Goal: Transaction & Acquisition: Book appointment/travel/reservation

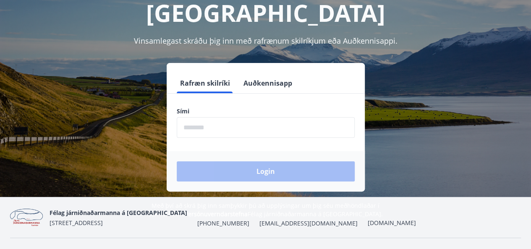
scroll to position [86, 0]
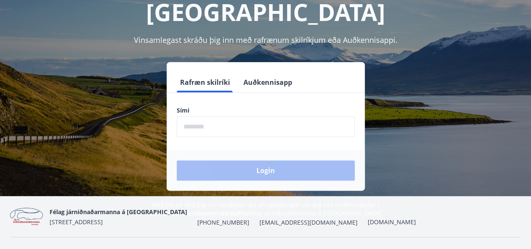
click at [216, 128] on input "phone" at bounding box center [266, 126] width 178 height 21
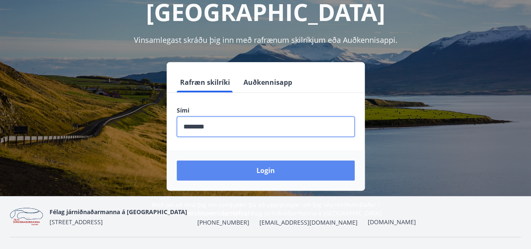
type input "********"
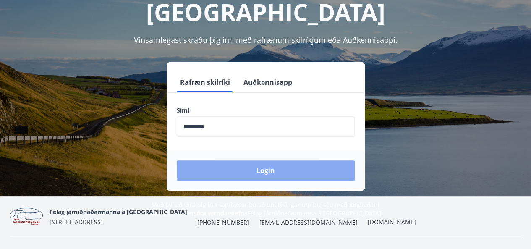
click at [223, 165] on button "Login" at bounding box center [266, 170] width 178 height 20
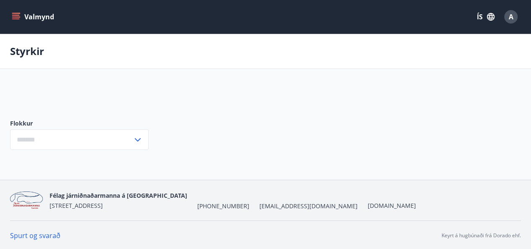
type input "***"
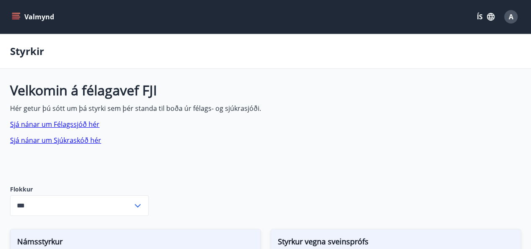
click at [18, 22] on button "Valmynd" at bounding box center [33, 16] width 47 height 15
click at [283, 99] on span "Velkomin á félagavef FJI Hér getur þú sótt um þá styrki sem þér standa til boða…" at bounding box center [208, 115] width 396 height 59
click at [511, 21] on span "A" at bounding box center [510, 16] width 5 height 9
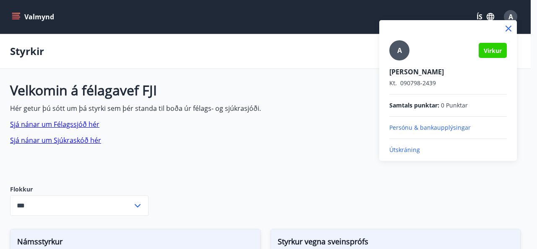
click at [334, 110] on div at bounding box center [268, 124] width 537 height 249
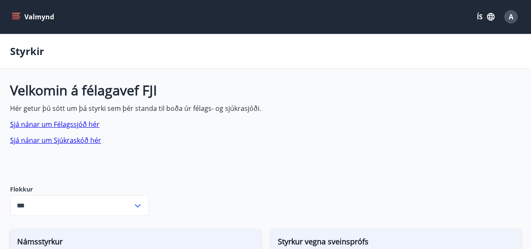
click at [17, 18] on icon "menu" at bounding box center [16, 17] width 8 height 8
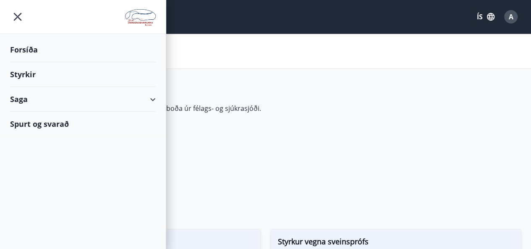
click at [87, 98] on div "Saga" at bounding box center [83, 99] width 146 height 25
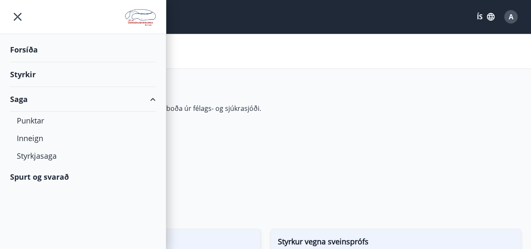
click at [107, 93] on div "Saga" at bounding box center [83, 99] width 146 height 25
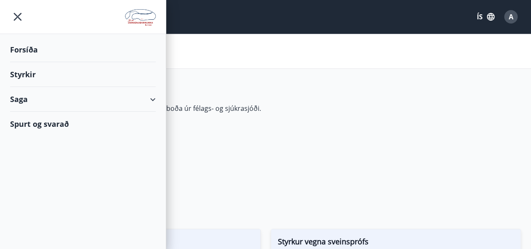
click at [42, 127] on div "Spurt og svarað" at bounding box center [83, 124] width 146 height 24
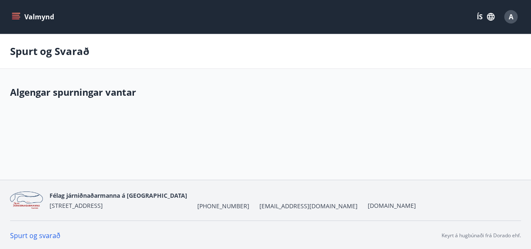
scroll to position [1, 0]
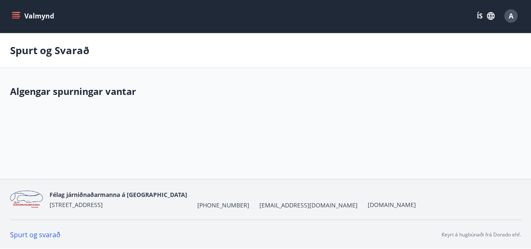
click at [33, 15] on button "Valmynd" at bounding box center [33, 15] width 47 height 15
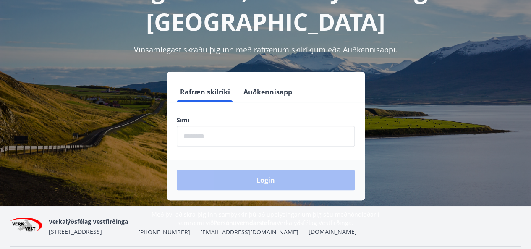
scroll to position [76, 0]
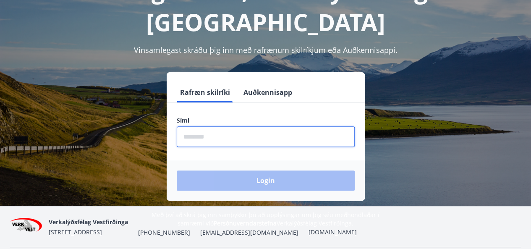
click at [207, 126] on input "phone" at bounding box center [266, 136] width 178 height 21
type input "********"
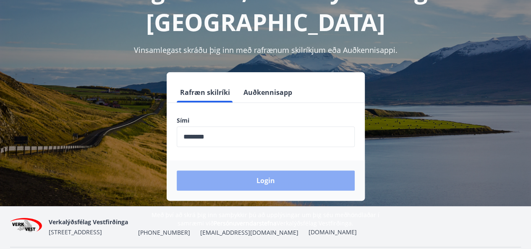
click at [240, 170] on button "Login" at bounding box center [266, 180] width 178 height 20
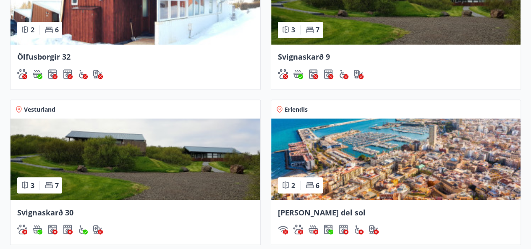
scroll to position [589, 0]
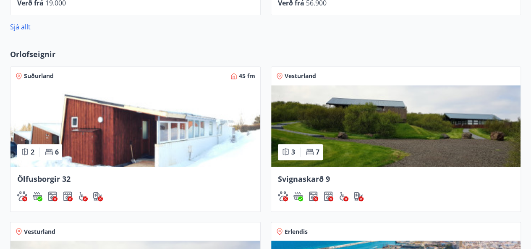
click at [96, 102] on img at bounding box center [135, 125] width 250 height 81
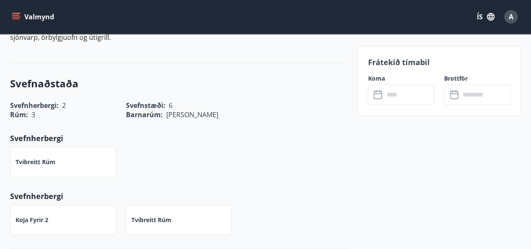
scroll to position [351, 0]
click at [375, 100] on div "​ ​" at bounding box center [400, 94] width 66 height 21
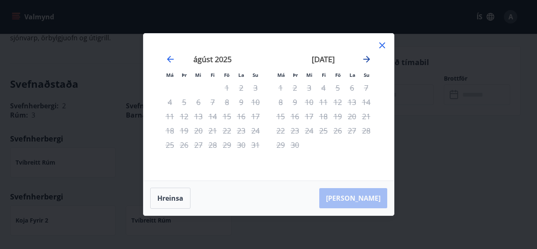
click at [367, 58] on icon "Move forward to switch to the next month." at bounding box center [366, 59] width 7 height 7
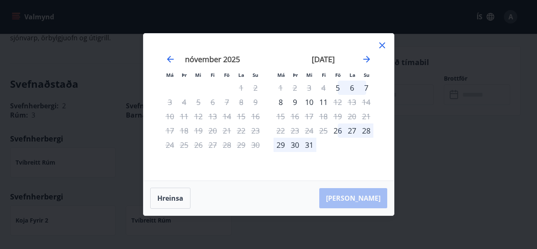
click at [433, 140] on div "Má Þr Mi Fi Fö La Su Má Þr Mi Fi Fö La Su október 2025 1 2 3 4 5 6 7 8 9 10 11 …" at bounding box center [268, 124] width 537 height 249
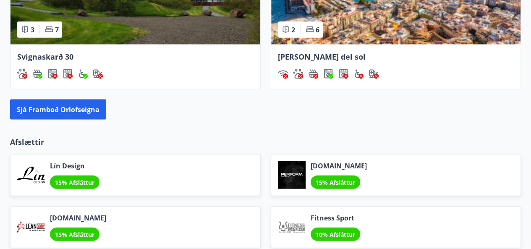
scroll to position [866, 0]
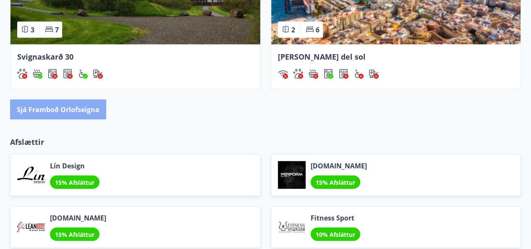
click at [71, 103] on button "Sjá framboð orlofseigna" at bounding box center [58, 109] width 96 height 20
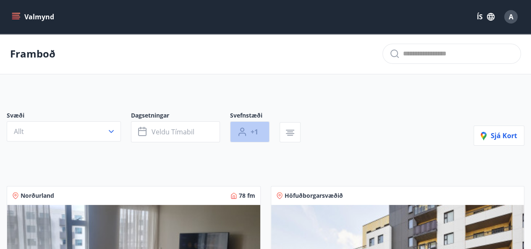
click at [250, 130] on button "+1" at bounding box center [249, 131] width 39 height 21
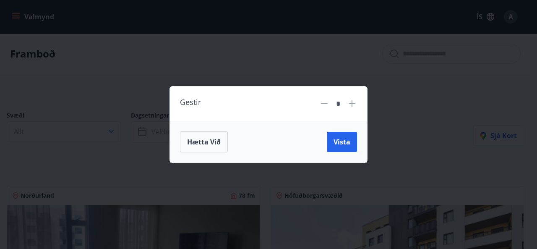
drag, startPoint x: 356, startPoint y: 98, endPoint x: 355, endPoint y: 105, distance: 7.6
click at [355, 105] on div "*" at bounding box center [338, 103] width 38 height 15
click at [353, 103] on icon at bounding box center [352, 104] width 10 height 10
type input "*"
drag, startPoint x: 347, startPoint y: 131, endPoint x: 346, endPoint y: 146, distance: 15.1
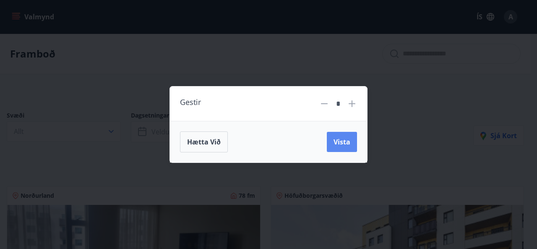
click at [346, 146] on div "Hætta við Vista" at bounding box center [268, 142] width 197 height 42
click at [346, 146] on span "Vista" at bounding box center [341, 141] width 17 height 9
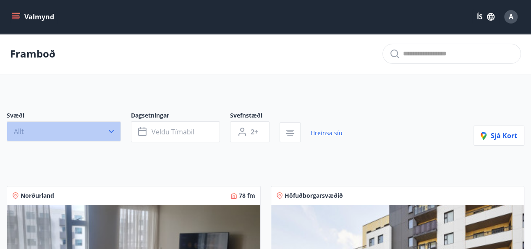
click at [89, 130] on button "Allt" at bounding box center [64, 131] width 114 height 20
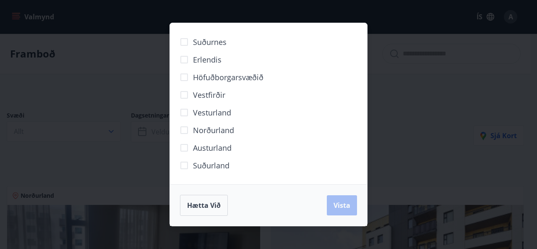
click at [208, 116] on span "Vesturland" at bounding box center [212, 112] width 38 height 11
click at [212, 169] on span "Suðurland" at bounding box center [211, 165] width 36 height 11
click at [211, 42] on span "Suðurnes" at bounding box center [210, 41] width 34 height 11
click at [335, 202] on span "Vista" at bounding box center [341, 204] width 17 height 9
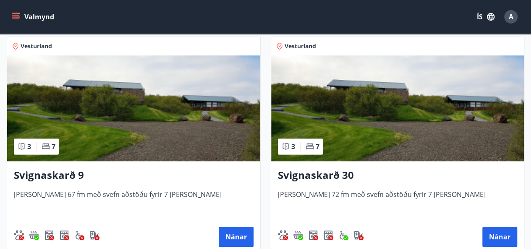
scroll to position [169, 0]
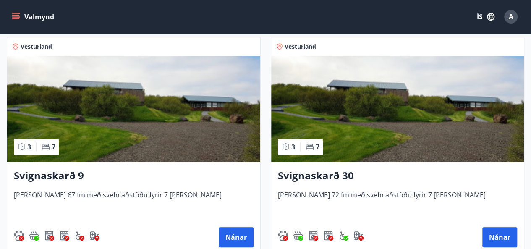
click at [169, 116] on img at bounding box center [133, 109] width 253 height 106
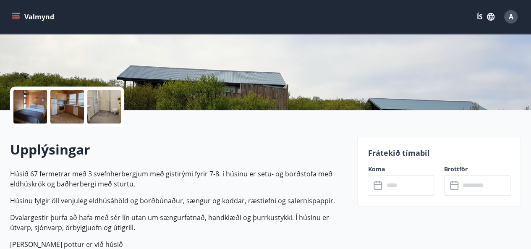
scroll to position [173, 0]
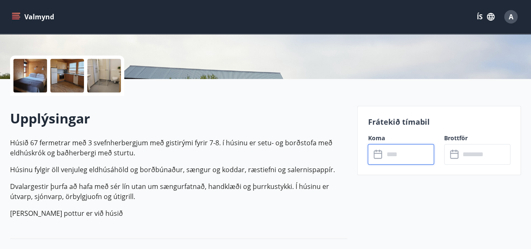
click at [387, 156] on input "text" at bounding box center [408, 154] width 50 height 21
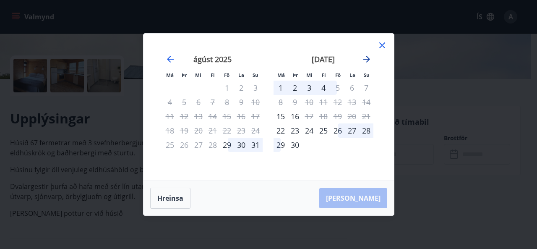
click at [367, 62] on icon "Move forward to switch to the next month." at bounding box center [367, 59] width 10 height 10
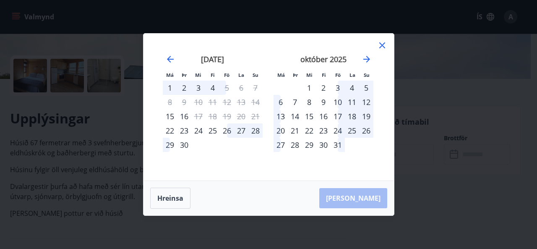
click at [403, 123] on div "Má Þr Mi Fi Fö La Su Má Þr Mi Fi Fö La Su ágúst 2025 1 2 3 4 5 6 7 8 9 10 11 12…" at bounding box center [268, 124] width 537 height 249
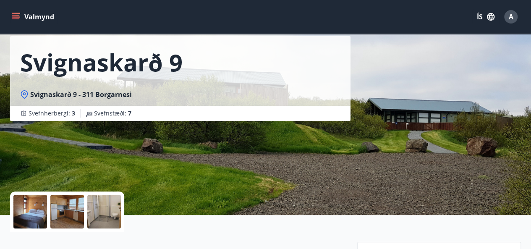
scroll to position [31, 0]
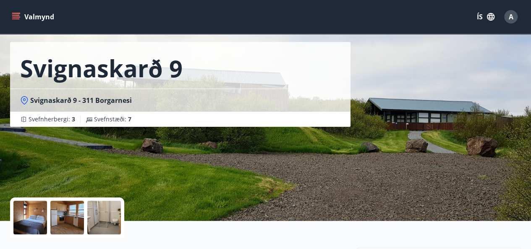
click at [34, 213] on div at bounding box center [30, 217] width 34 height 34
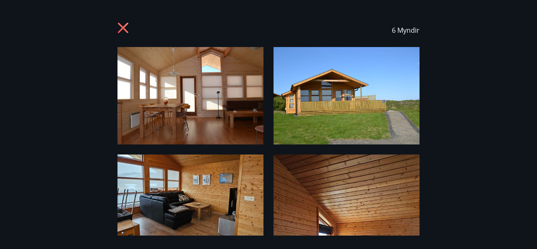
click at [34, 213] on div "6 Myndir" at bounding box center [268, 124] width 537 height 222
click at [117, 43] on div "6 Myndir" at bounding box center [268, 30] width 302 height 34
click at [118, 32] on icon at bounding box center [123, 28] width 10 height 10
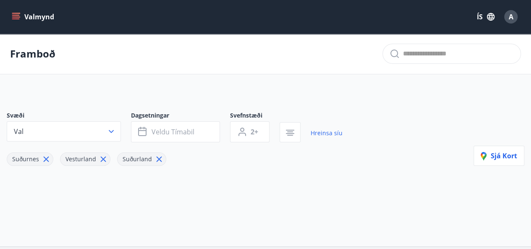
type input "*"
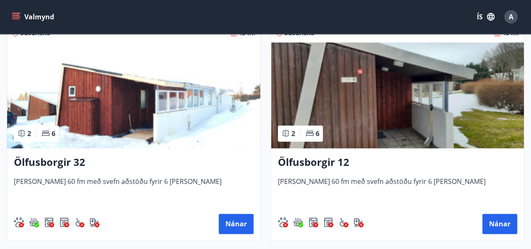
scroll to position [391, 0]
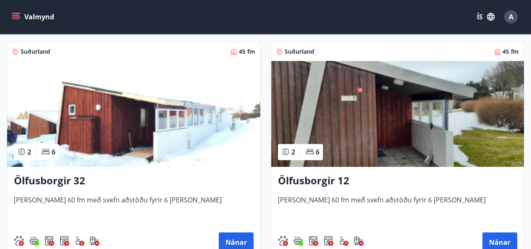
click at [409, 100] on img at bounding box center [397, 114] width 253 height 106
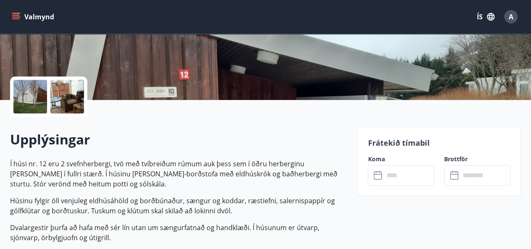
scroll to position [242, 0]
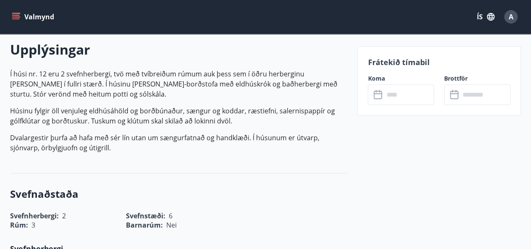
drag, startPoint x: 368, startPoint y: 98, endPoint x: 376, endPoint y: 95, distance: 8.4
click at [376, 95] on div "​ ​" at bounding box center [400, 94] width 66 height 21
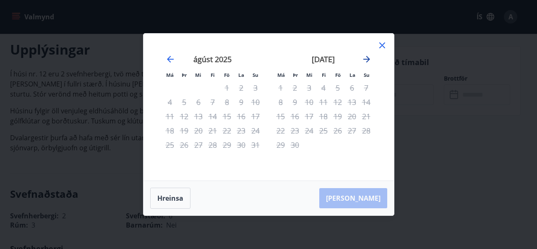
click at [368, 61] on icon "Move forward to switch to the next month." at bounding box center [367, 59] width 10 height 10
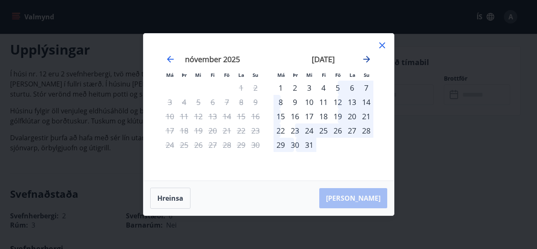
click at [368, 61] on icon "Move forward to switch to the next month." at bounding box center [367, 59] width 10 height 10
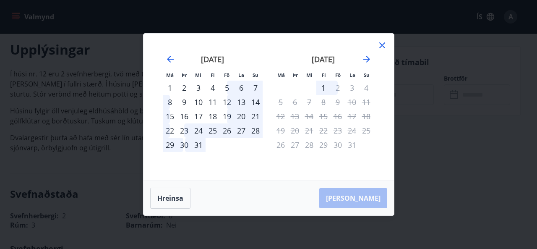
click at [409, 129] on div "Má Þr Mi Fi Fö La Su Má Þr Mi Fi Fö La Su nóvember 2025 1 2 3 4 5 6 7 8 9 10 11…" at bounding box center [268, 124] width 537 height 249
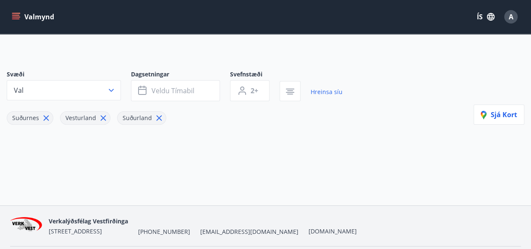
type input "*"
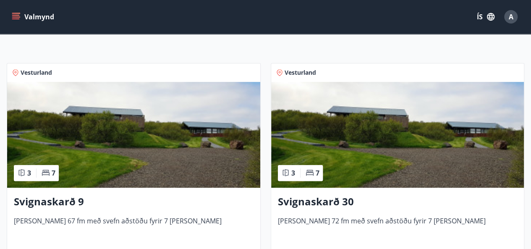
scroll to position [143, 0]
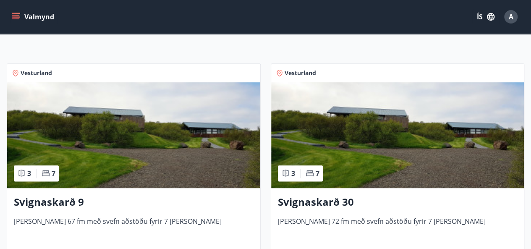
click at [346, 125] on img at bounding box center [397, 135] width 253 height 106
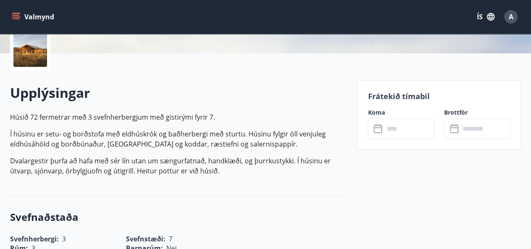
scroll to position [199, 0]
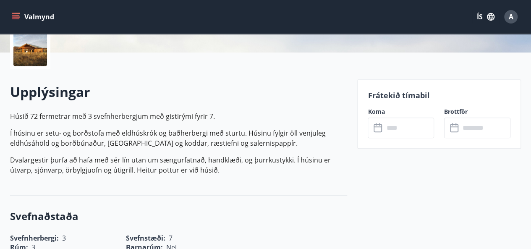
click at [378, 133] on div "​ ​" at bounding box center [400, 127] width 66 height 21
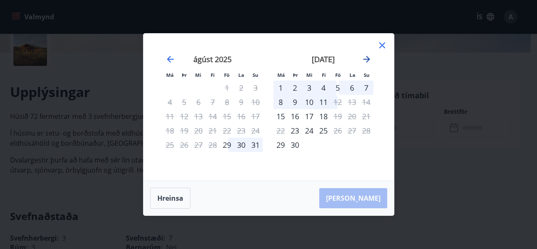
click at [364, 58] on icon "Move forward to switch to the next month." at bounding box center [367, 59] width 10 height 10
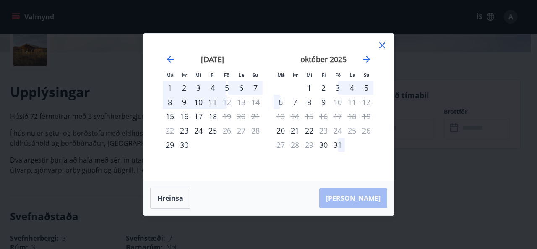
click at [344, 86] on div "3" at bounding box center [337, 88] width 14 height 14
click at [339, 86] on div "3" at bounding box center [337, 88] width 14 height 14
click at [368, 57] on icon "Move forward to switch to the next month." at bounding box center [366, 59] width 7 height 7
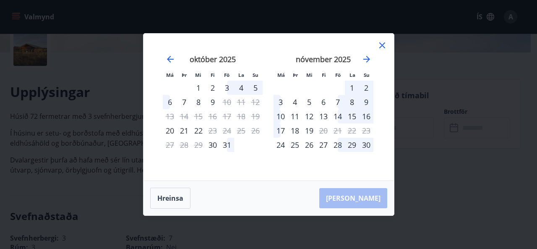
click at [348, 88] on div "1" at bounding box center [352, 88] width 14 height 14
click at [348, 100] on div "8" at bounding box center [352, 102] width 14 height 14
click at [349, 100] on div "8" at bounding box center [352, 102] width 14 height 14
click at [373, 197] on div "Hreinsa Taka Frá" at bounding box center [268, 198] width 250 height 34
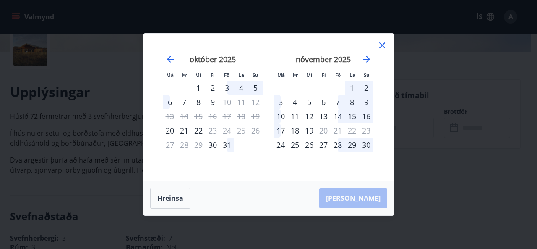
click at [232, 86] on div "3" at bounding box center [227, 88] width 14 height 14
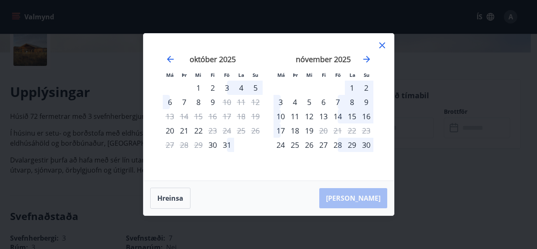
click at [230, 87] on div "3" at bounding box center [227, 88] width 14 height 14
click at [382, 44] on icon at bounding box center [382, 45] width 10 height 10
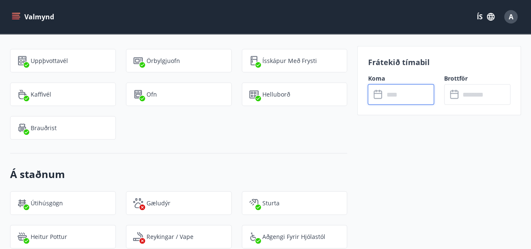
scroll to position [937, 0]
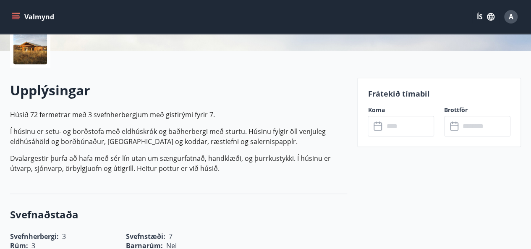
scroll to position [202, 0]
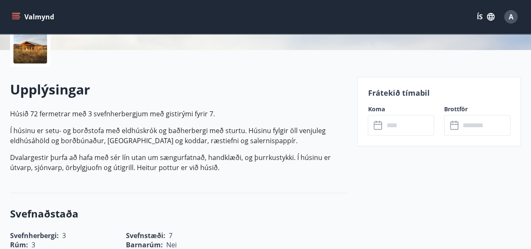
click at [382, 127] on icon at bounding box center [378, 125] width 10 height 10
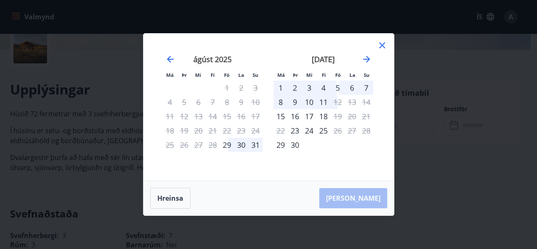
click at [320, 92] on div "4" at bounding box center [323, 88] width 14 height 14
click at [281, 87] on div "1" at bounding box center [280, 88] width 14 height 14
click at [440, 191] on div "Má Þr Mi Fi Fö La Su Má Þr Mi Fi Fö La Su júlí 2025 1 2 3 4 5 6 7 8 9 10 11 12 …" at bounding box center [268, 124] width 537 height 249
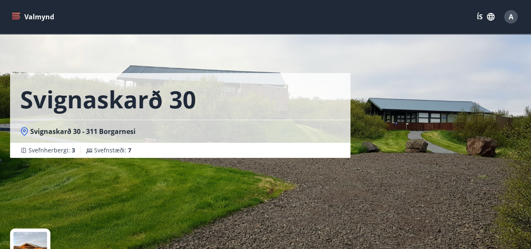
scroll to position [67, 0]
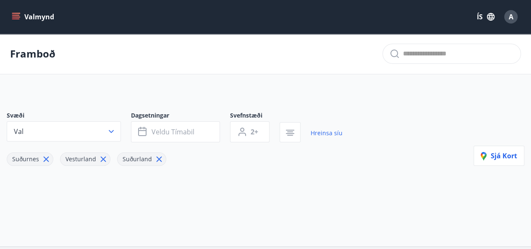
type input "*"
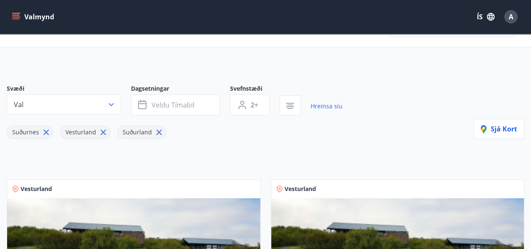
scroll to position [26, 0]
click at [99, 99] on button "Val" at bounding box center [64, 105] width 114 height 20
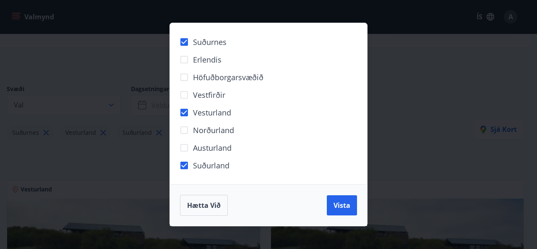
click at [219, 107] on label "Vesturland" at bounding box center [203, 113] width 56 height 18
click at [209, 76] on span "Höfuðborgarsvæðið" at bounding box center [228, 77] width 70 height 11
click at [202, 47] on span "Suðurnes" at bounding box center [210, 41] width 34 height 11
click at [211, 171] on label "Suðurland" at bounding box center [202, 165] width 54 height 18
click at [341, 203] on span "Vista" at bounding box center [341, 204] width 17 height 9
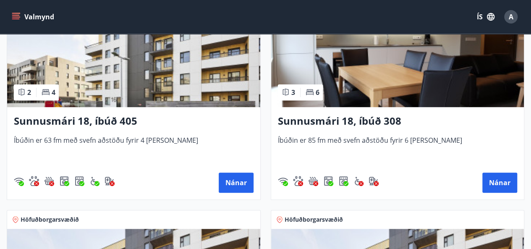
scroll to position [224, 0]
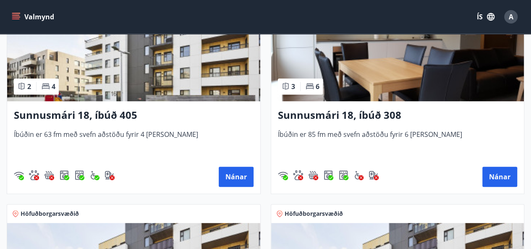
click at [153, 90] on img at bounding box center [133, 48] width 253 height 106
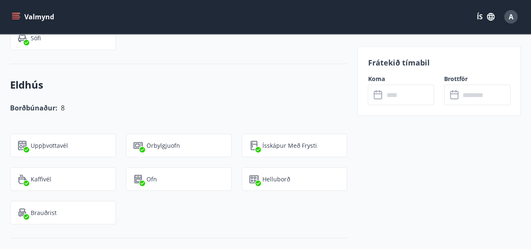
scroll to position [751, 0]
click at [406, 101] on input "text" at bounding box center [408, 94] width 50 height 21
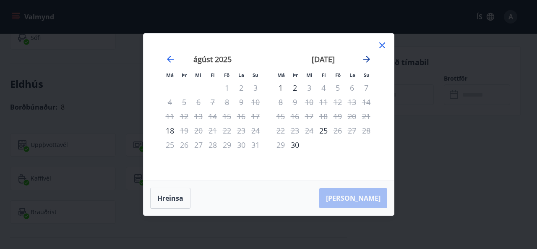
click at [363, 57] on icon "Move forward to switch to the next month." at bounding box center [367, 59] width 10 height 10
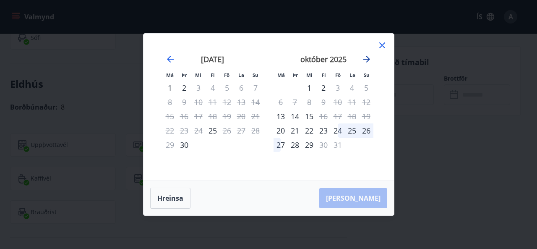
click at [363, 57] on icon "Move forward to switch to the next month." at bounding box center [367, 59] width 10 height 10
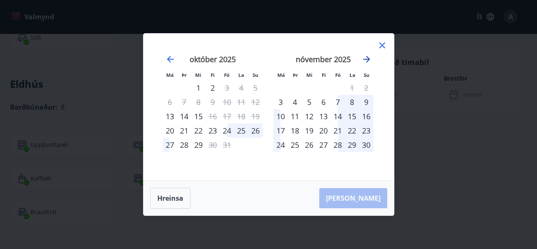
click at [363, 57] on icon "Move forward to switch to the next month." at bounding box center [367, 59] width 10 height 10
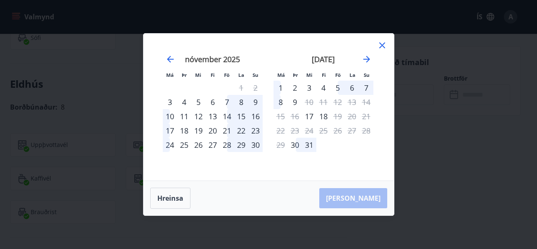
click at [294, 87] on div "2" at bounding box center [295, 88] width 14 height 14
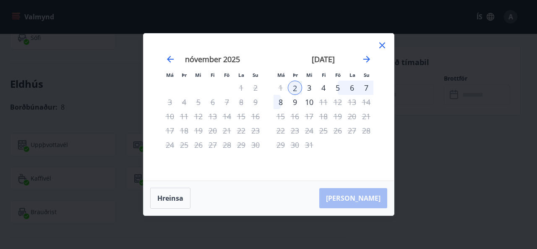
click at [307, 85] on div "3" at bounding box center [309, 88] width 14 height 14
drag, startPoint x: 307, startPoint y: 85, endPoint x: 289, endPoint y: 113, distance: 33.2
click at [307, 95] on div "10" at bounding box center [309, 102] width 14 height 14
click at [307, 85] on div "3" at bounding box center [309, 88] width 14 height 14
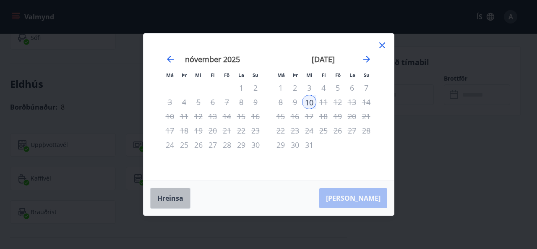
click at [169, 198] on button "Hreinsa" at bounding box center [170, 197] width 40 height 21
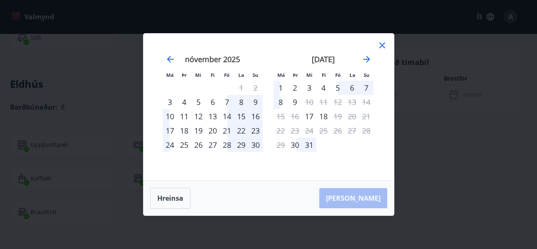
click at [256, 148] on div "30" at bounding box center [255, 145] width 14 height 14
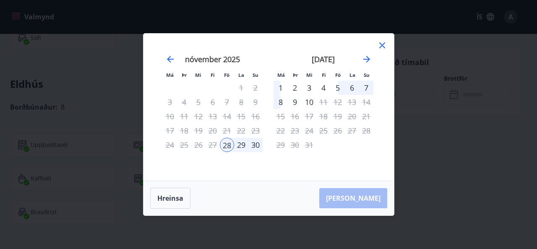
click at [254, 142] on div "30" at bounding box center [255, 145] width 14 height 14
click at [254, 142] on div "nóvember 2025 1 2 3 4 5 6 7 8 9 10 11 12 13 14 15 16 17 18 19 20 21 22 23 24 25…" at bounding box center [212, 113] width 111 height 138
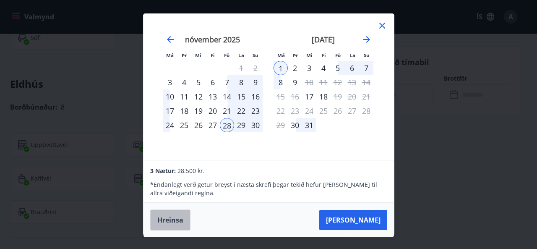
click at [167, 220] on button "Hreinsa" at bounding box center [170, 219] width 40 height 21
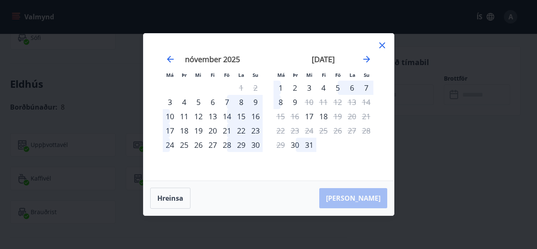
click at [257, 145] on div "30" at bounding box center [255, 145] width 14 height 14
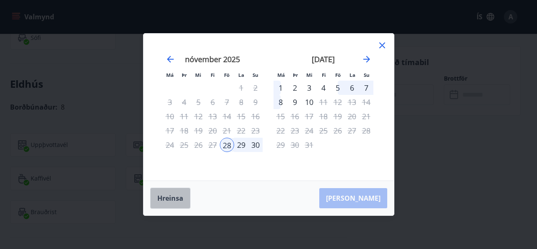
click at [173, 200] on button "Hreinsa" at bounding box center [170, 197] width 40 height 21
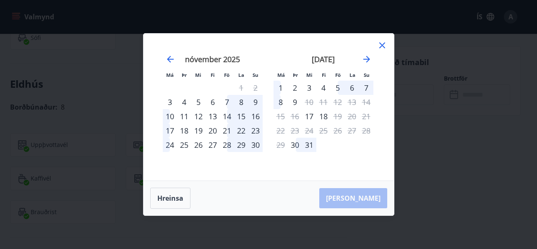
click at [241, 143] on div "29" at bounding box center [241, 145] width 14 height 14
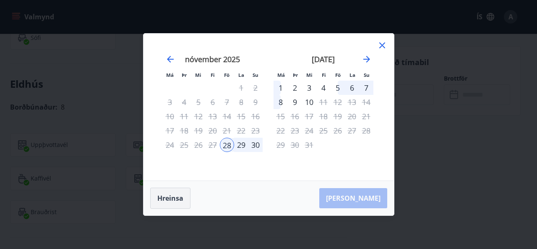
click at [184, 191] on button "Hreinsa" at bounding box center [170, 197] width 40 height 21
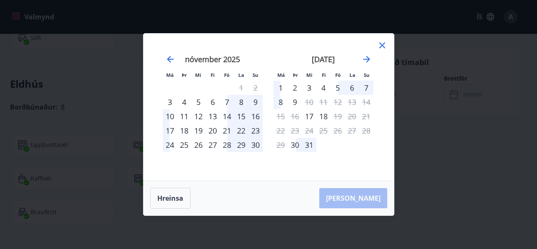
click at [241, 144] on div "29" at bounding box center [241, 145] width 14 height 14
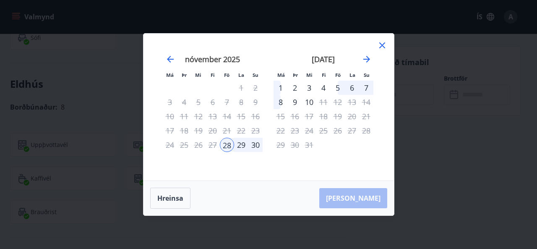
click at [365, 87] on div "7" at bounding box center [366, 88] width 14 height 14
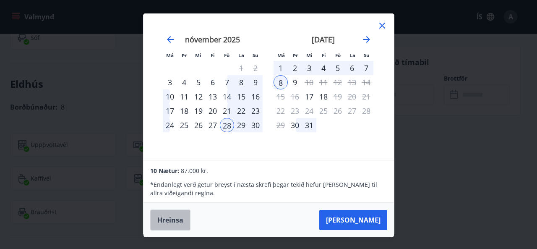
click at [180, 216] on button "Hreinsa" at bounding box center [170, 219] width 40 height 21
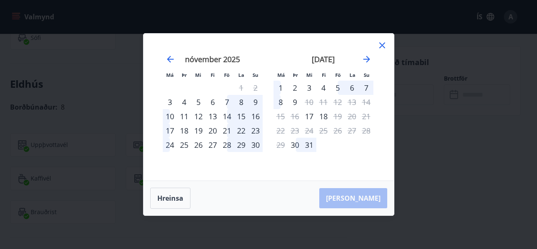
click at [232, 143] on div "28" at bounding box center [227, 145] width 14 height 14
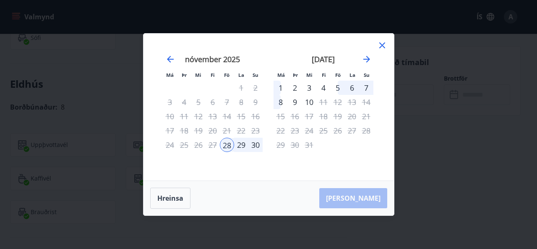
click at [340, 88] on div "5" at bounding box center [337, 88] width 14 height 14
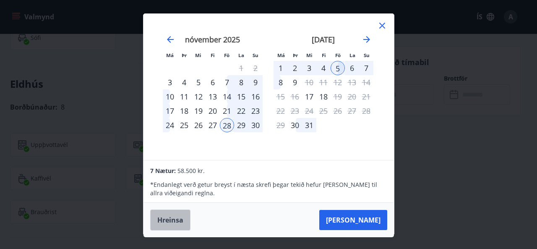
click at [185, 218] on button "Hreinsa" at bounding box center [170, 219] width 40 height 21
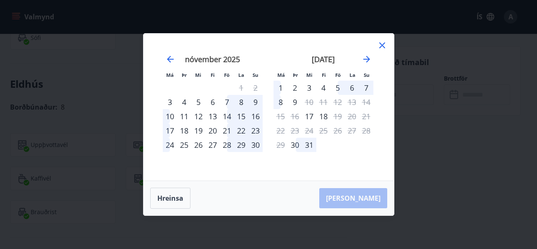
click at [230, 143] on div "28" at bounding box center [227, 145] width 14 height 14
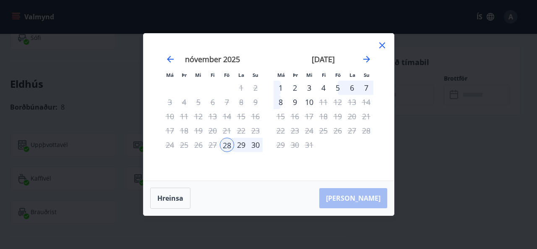
click at [323, 87] on div "4" at bounding box center [323, 88] width 14 height 14
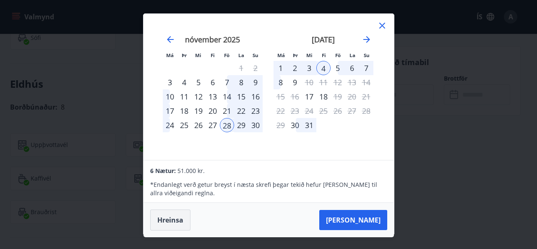
click at [177, 215] on button "Hreinsa" at bounding box center [170, 219] width 40 height 21
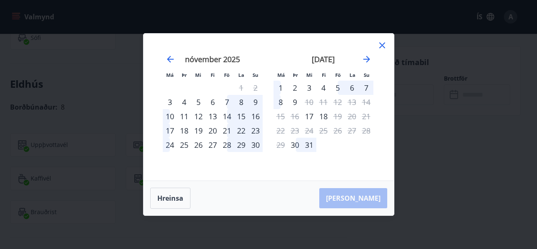
click at [232, 143] on div "28" at bounding box center [227, 145] width 14 height 14
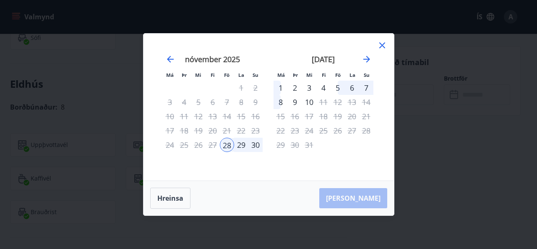
click at [308, 84] on div "3" at bounding box center [309, 88] width 14 height 14
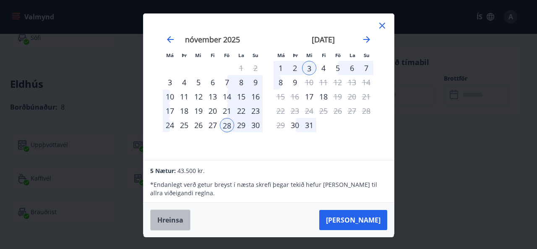
click at [175, 214] on button "Hreinsa" at bounding box center [170, 219] width 40 height 21
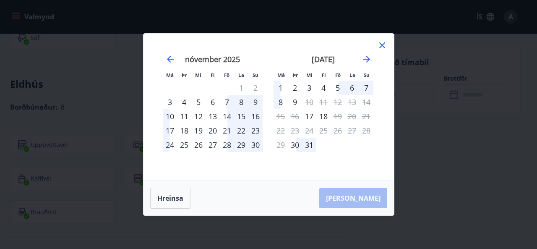
click at [240, 143] on div "29" at bounding box center [241, 145] width 14 height 14
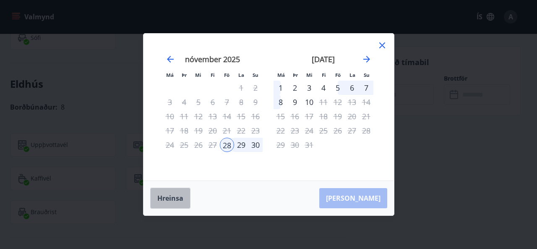
click at [181, 197] on button "Hreinsa" at bounding box center [170, 197] width 40 height 21
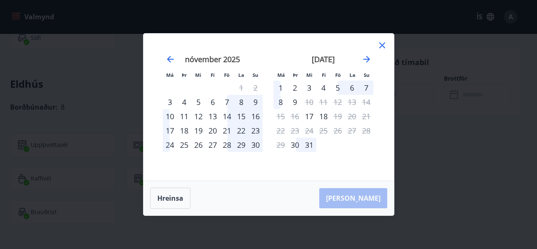
click at [254, 143] on div "30" at bounding box center [255, 145] width 14 height 14
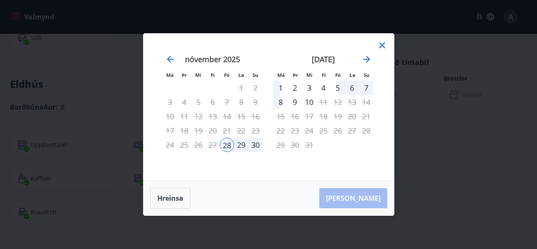
click at [307, 88] on div "3" at bounding box center [309, 88] width 14 height 14
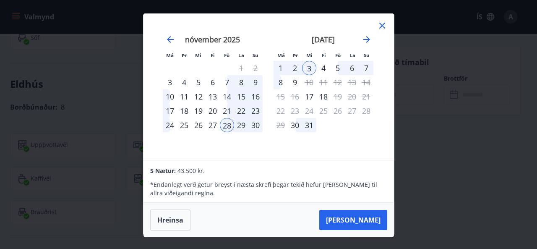
click at [123, 98] on div "Má Þr Mi Fi Fö La Su Má Þr Mi Fi Fö La Su október 2025 1 2 3 4 5 6 7 8 9 10 11 …" at bounding box center [268, 124] width 537 height 249
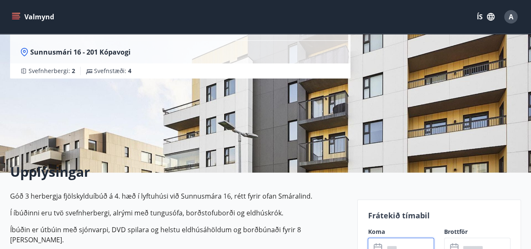
scroll to position [0, 0]
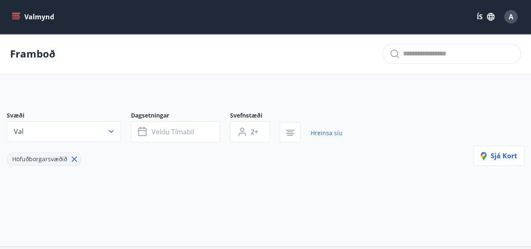
type input "*"
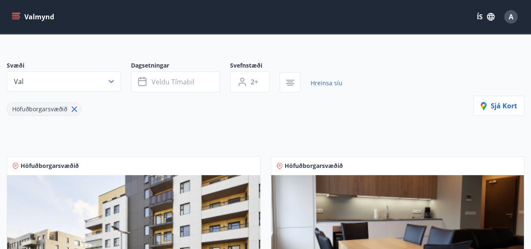
scroll to position [61, 0]
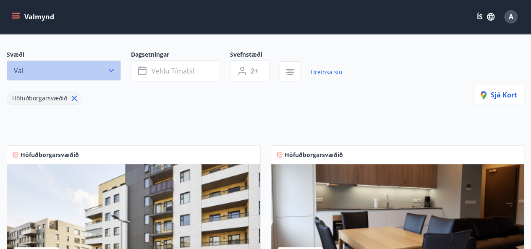
click at [111, 65] on button "Val" at bounding box center [64, 70] width 114 height 20
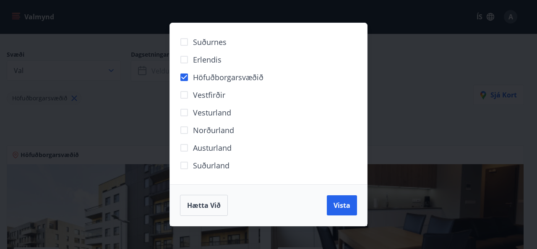
click at [242, 77] on span "Höfuðborgarsvæðið" at bounding box center [228, 77] width 70 height 11
click at [199, 39] on span "Suðurnes" at bounding box center [210, 41] width 34 height 11
click at [346, 210] on button "Vista" at bounding box center [342, 205] width 30 height 20
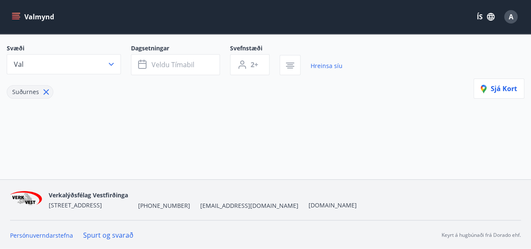
scroll to position [66, 0]
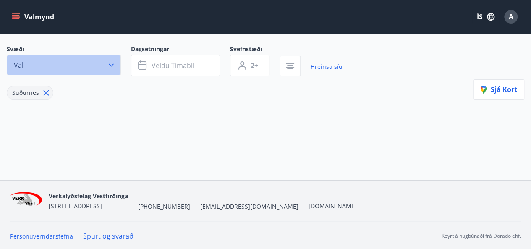
click at [105, 63] on button "Val" at bounding box center [64, 65] width 114 height 20
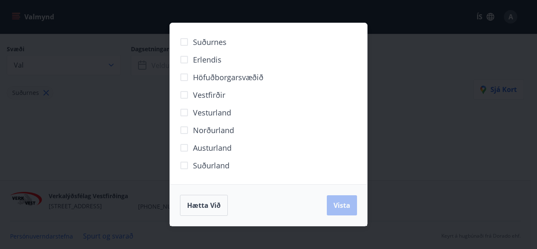
click at [223, 172] on label "Suðurland" at bounding box center [202, 165] width 54 height 18
click at [338, 203] on span "Vista" at bounding box center [341, 204] width 17 height 9
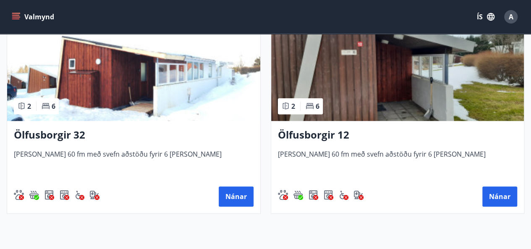
scroll to position [210, 0]
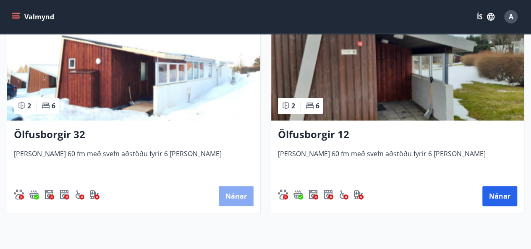
click at [232, 193] on button "Nánar" at bounding box center [236, 196] width 35 height 20
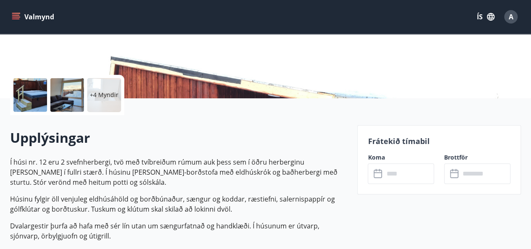
scroll to position [154, 0]
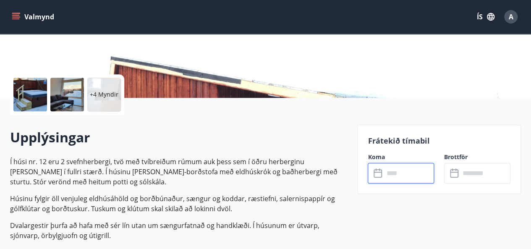
click at [393, 169] on input "text" at bounding box center [408, 173] width 50 height 21
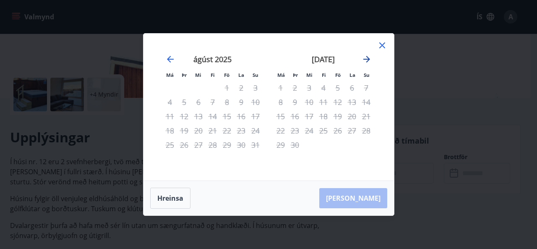
click at [366, 62] on icon "Move forward to switch to the next month." at bounding box center [366, 59] width 7 height 7
click at [282, 101] on div "3" at bounding box center [280, 102] width 14 height 14
click at [362, 60] on icon "Move forward to switch to the next month." at bounding box center [367, 59] width 10 height 10
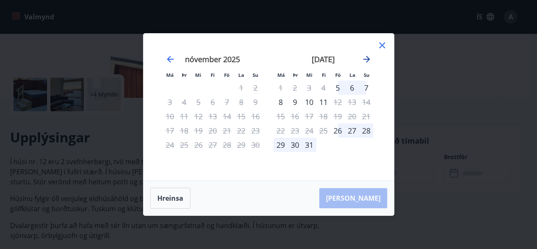
click at [362, 60] on icon "Move forward to switch to the next month." at bounding box center [367, 59] width 10 height 10
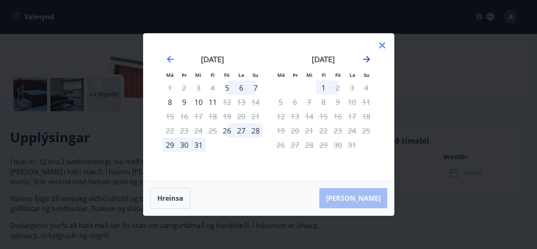
click at [362, 60] on icon "Move forward to switch to the next month." at bounding box center [367, 59] width 10 height 10
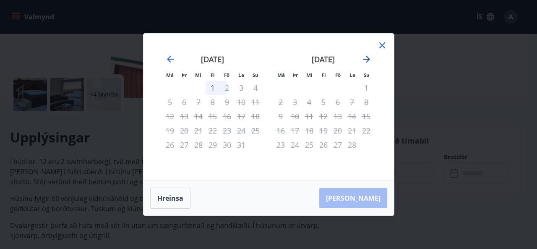
click at [362, 60] on icon "Move forward to switch to the next month." at bounding box center [367, 59] width 10 height 10
click at [173, 54] on div "febrúar 2026" at bounding box center [213, 62] width 100 height 37
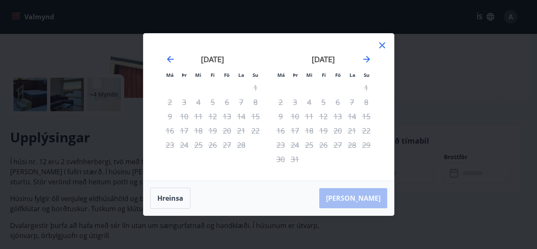
click at [112, 120] on div "Má Þr Mi Fi Fö La Su Má Þr Mi Fi Fö La Su janúar 2026 1 2 3 4 5 6 7 8 9 10 11 1…" at bounding box center [268, 124] width 537 height 249
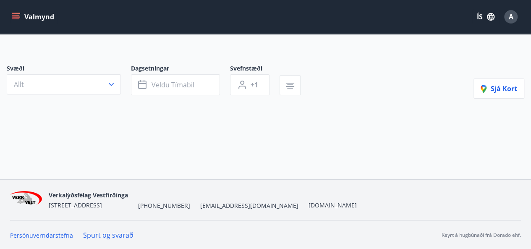
type input "*"
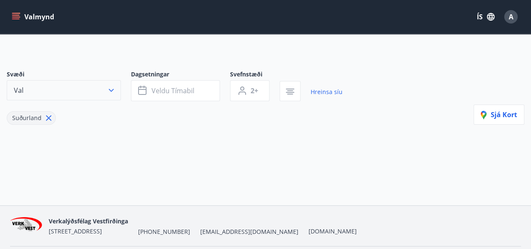
scroll to position [44, 0]
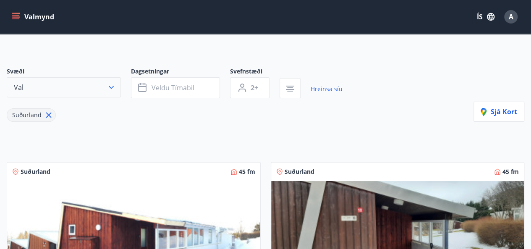
click at [83, 91] on button "Val" at bounding box center [64, 87] width 114 height 20
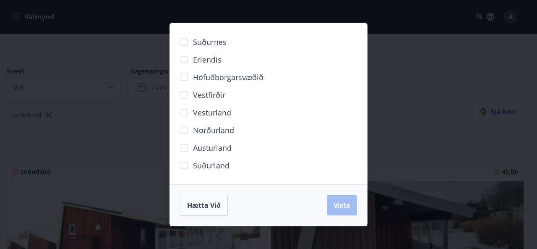
click at [211, 95] on span "Vestfirðir" at bounding box center [209, 94] width 32 height 11
click at [205, 114] on span "Vesturland" at bounding box center [212, 112] width 38 height 11
click at [346, 206] on span "Vista" at bounding box center [341, 204] width 17 height 9
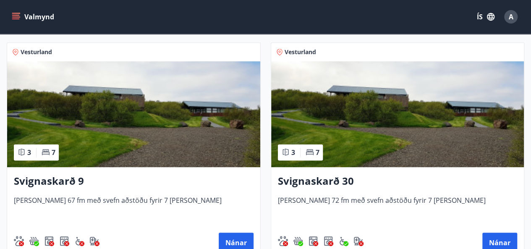
scroll to position [166, 0]
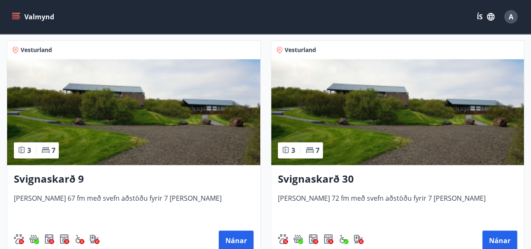
click at [223, 106] on img at bounding box center [133, 112] width 253 height 106
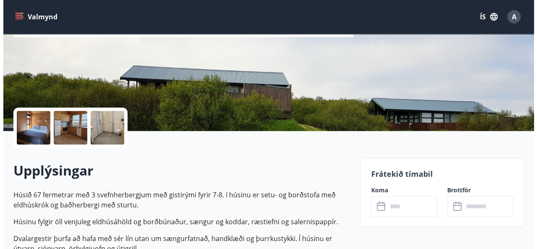
scroll to position [174, 0]
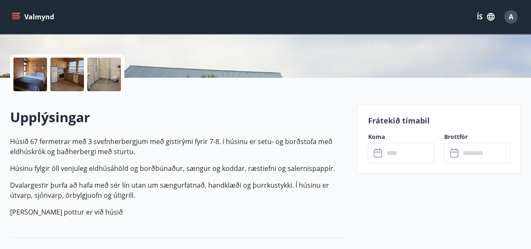
click at [42, 71] on div at bounding box center [30, 74] width 34 height 34
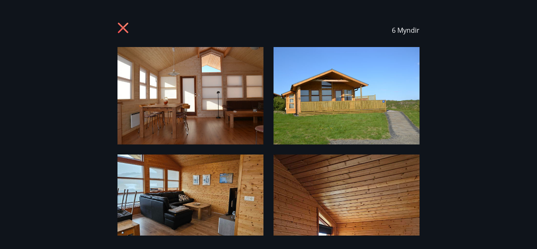
click at [138, 96] on img at bounding box center [190, 95] width 146 height 97
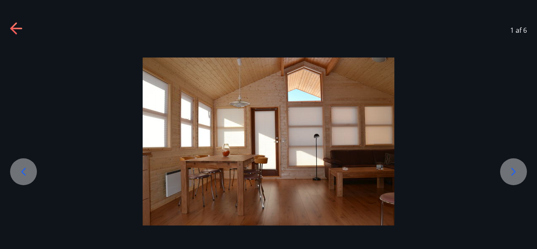
click at [520, 173] on div at bounding box center [513, 171] width 27 height 27
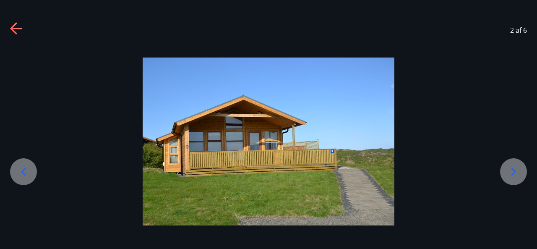
click at [516, 173] on icon at bounding box center [513, 171] width 13 height 13
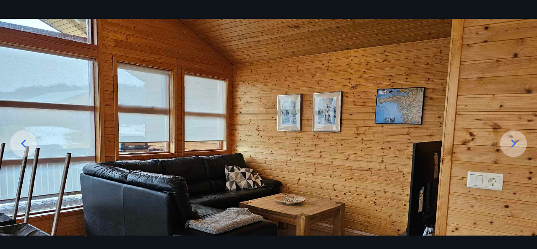
scroll to position [28, 0]
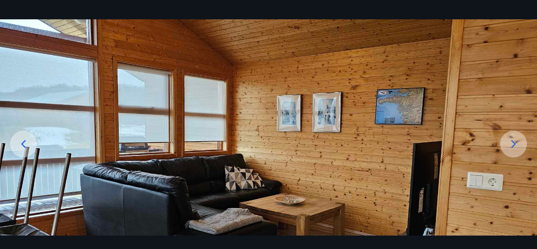
click at [518, 142] on icon at bounding box center [513, 143] width 13 height 13
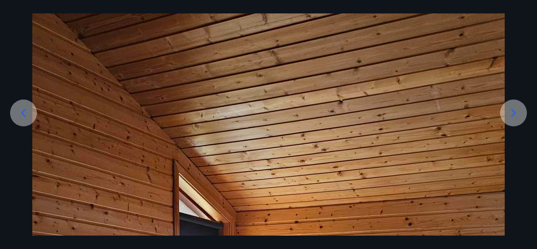
scroll to position [44, 0]
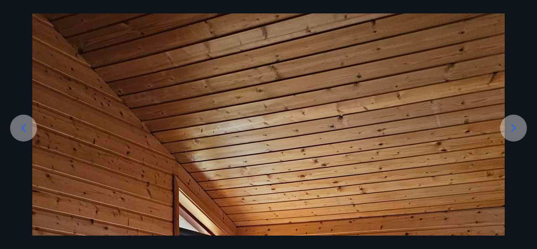
click at [517, 126] on icon at bounding box center [513, 127] width 13 height 13
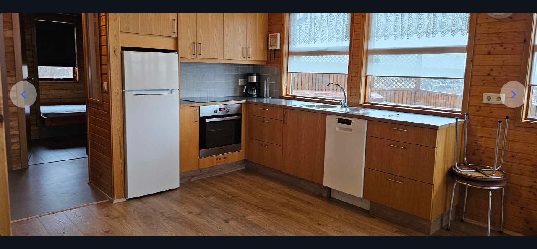
scroll to position [59, 0]
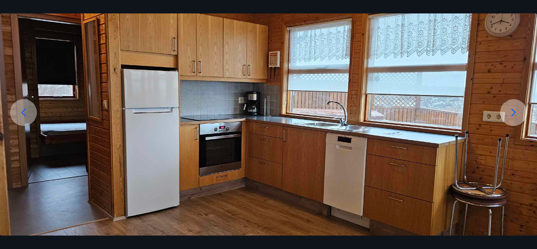
click at [518, 112] on icon at bounding box center [513, 112] width 13 height 13
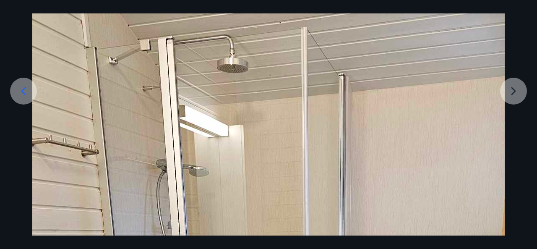
scroll to position [80, 0]
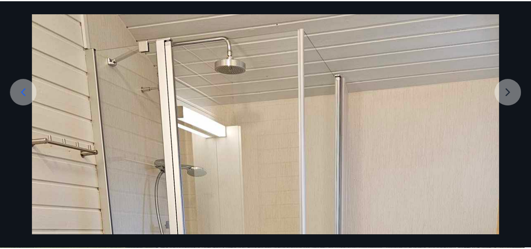
scroll to position [0, 0]
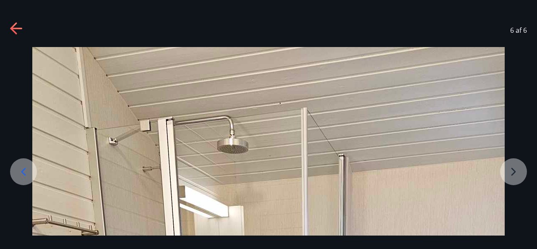
click at [3, 24] on div "6 af 6" at bounding box center [268, 30] width 537 height 34
click at [18, 31] on icon at bounding box center [16, 28] width 13 height 13
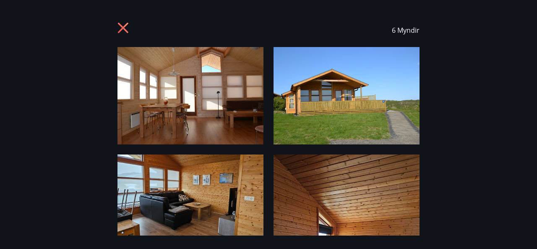
click at [122, 29] on icon at bounding box center [123, 28] width 10 height 10
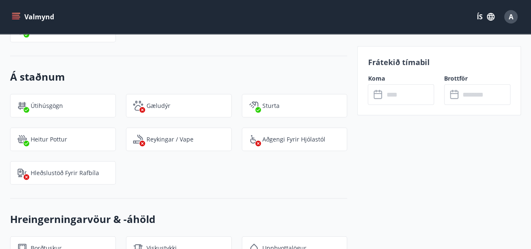
scroll to position [997, 0]
click at [181, 137] on p "Reykingar / Vape" at bounding box center [169, 139] width 47 height 8
click at [385, 96] on input "text" at bounding box center [408, 94] width 50 height 21
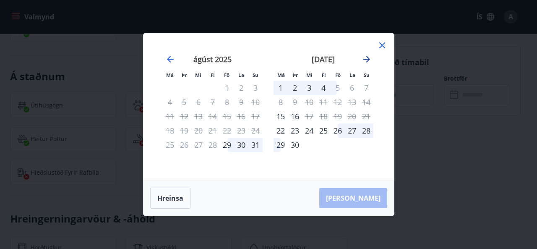
click at [367, 58] on icon "Move forward to switch to the next month." at bounding box center [367, 59] width 10 height 10
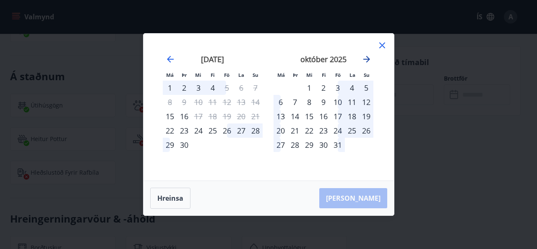
click at [367, 58] on icon "Move forward to switch to the next month." at bounding box center [367, 59] width 10 height 10
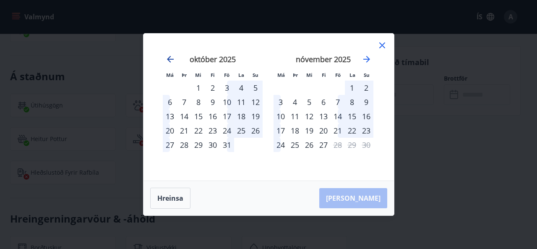
drag, startPoint x: 177, startPoint y: 56, endPoint x: 171, endPoint y: 57, distance: 5.9
click at [171, 57] on div "september 2025 1 2 3 4 5 6 7 8 9 10 11 12 13 14 15 16 17 18 19 20 21 22 23 24 2…" at bounding box center [269, 107] width 230 height 127
click at [171, 57] on icon "Move backward to switch to the previous month." at bounding box center [170, 59] width 10 height 10
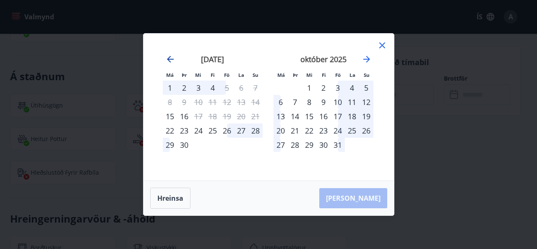
click at [171, 57] on icon "Move backward to switch to the previous month." at bounding box center [170, 59] width 10 height 10
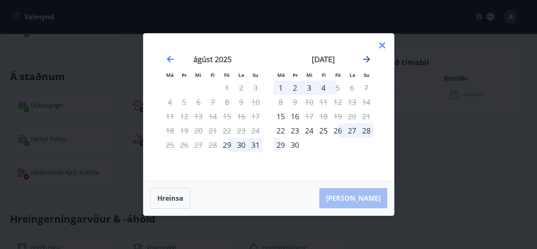
click at [365, 55] on icon "Move forward to switch to the next month." at bounding box center [367, 59] width 10 height 10
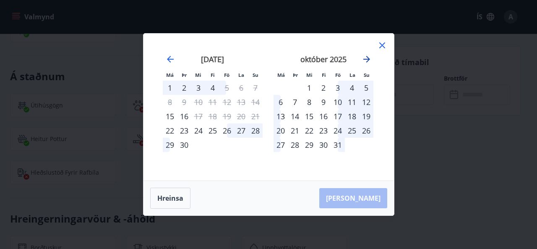
click at [366, 58] on icon "Move forward to switch to the next month." at bounding box center [367, 59] width 10 height 10
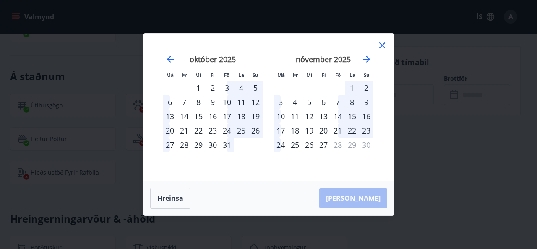
click at [227, 115] on div "17" at bounding box center [227, 116] width 14 height 14
click at [226, 112] on div "17" at bounding box center [227, 116] width 14 height 14
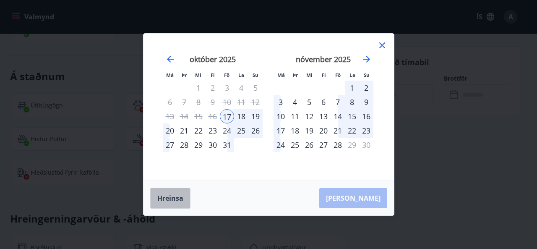
click at [171, 199] on button "Hreinsa" at bounding box center [170, 197] width 40 height 21
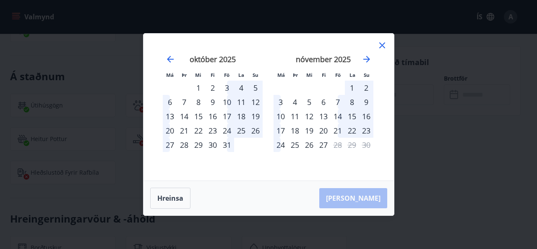
click at [227, 112] on div "17" at bounding box center [227, 116] width 14 height 14
click at [168, 131] on div "20" at bounding box center [170, 130] width 14 height 14
click at [168, 138] on div "27" at bounding box center [170, 145] width 14 height 14
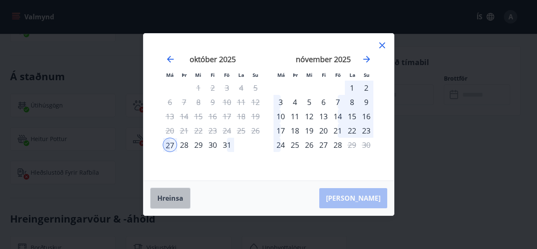
click at [174, 191] on button "Hreinsa" at bounding box center [170, 197] width 40 height 21
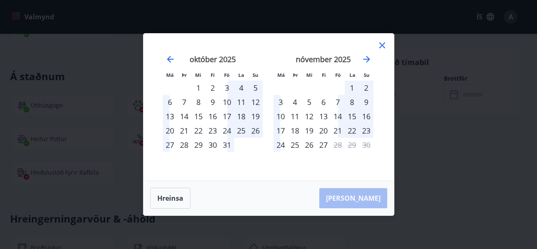
click at [224, 111] on div "17" at bounding box center [227, 116] width 14 height 14
click at [227, 128] on div "24" at bounding box center [227, 130] width 14 height 14
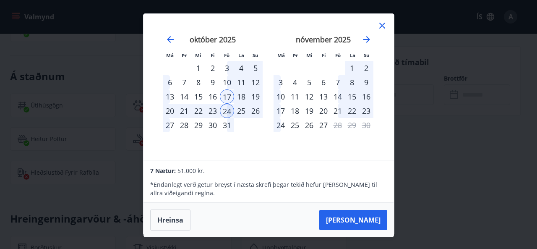
click at [169, 113] on div "20" at bounding box center [170, 111] width 14 height 14
click at [224, 94] on div "17" at bounding box center [227, 96] width 14 height 14
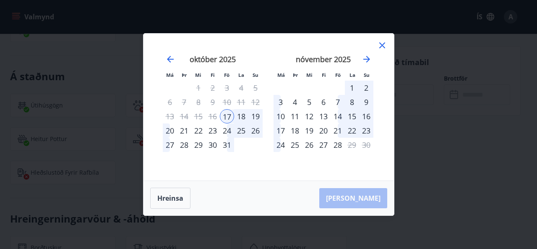
click at [169, 130] on div "20" at bounding box center [170, 130] width 14 height 14
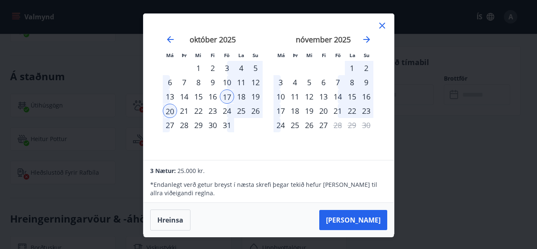
click at [223, 94] on div "17" at bounding box center [227, 96] width 14 height 14
click at [231, 149] on div "október 2025 1 2 3 4 5 6 7 8 9 10 11 12 13 14 15 16 17 18 19 20 21 22 23 24 25 …" at bounding box center [212, 93] width 111 height 138
click at [364, 217] on button "Taka Frá" at bounding box center [353, 220] width 68 height 20
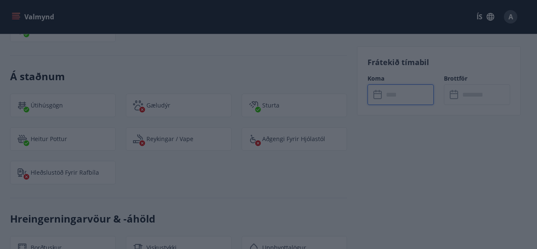
type input "******"
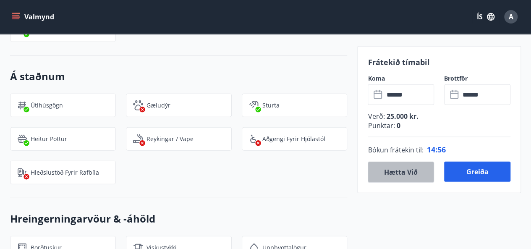
click at [394, 180] on button "Hætta við" at bounding box center [400, 171] width 66 height 21
